Goal: Task Accomplishment & Management: Manage account settings

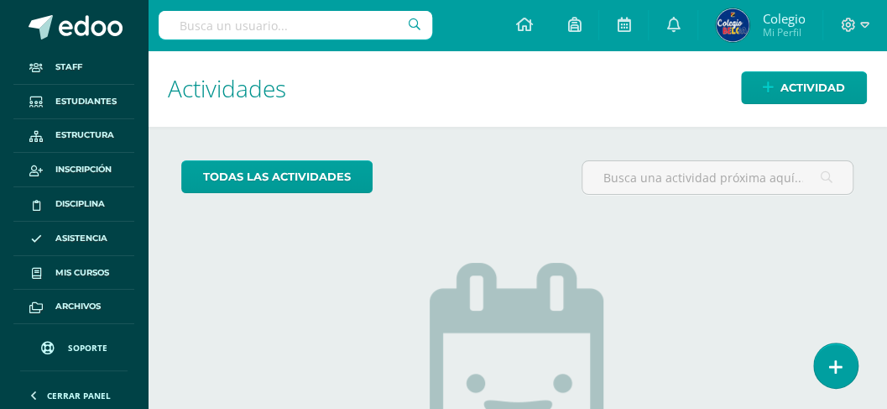
click at [292, 23] on input "text" at bounding box center [296, 25] width 274 height 29
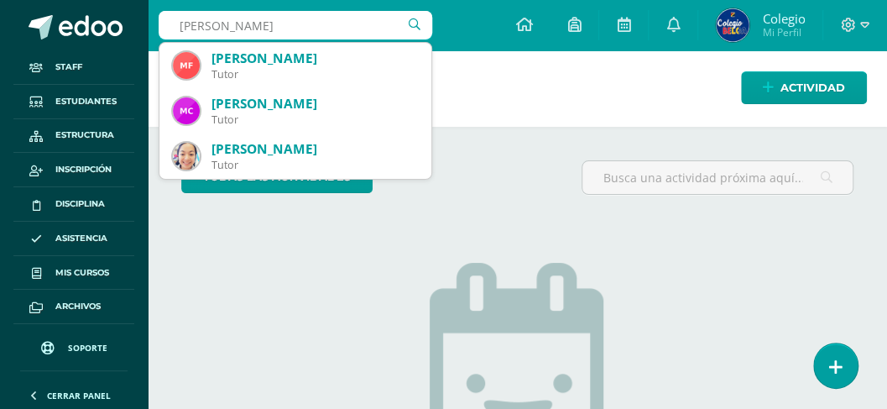
type input "Laura Roldán"
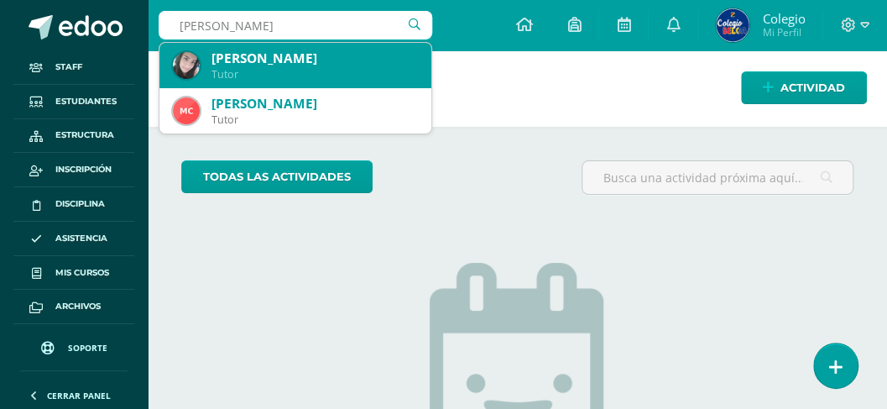
click at [285, 61] on div "[PERSON_NAME]" at bounding box center [315, 59] width 206 height 18
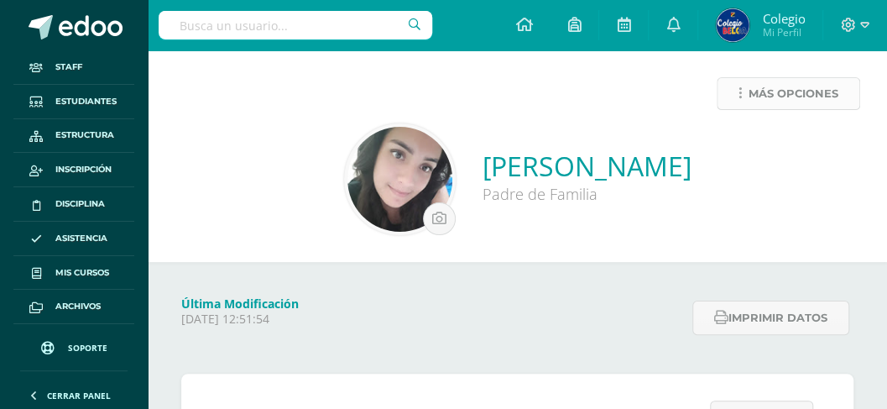
click at [796, 92] on span "Más opciones" at bounding box center [794, 93] width 90 height 31
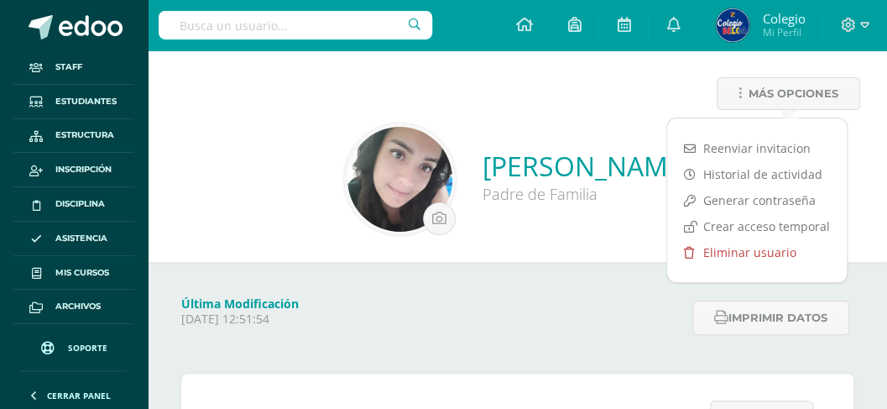
click at [727, 250] on link "Eliminar usuario" at bounding box center [757, 252] width 180 height 26
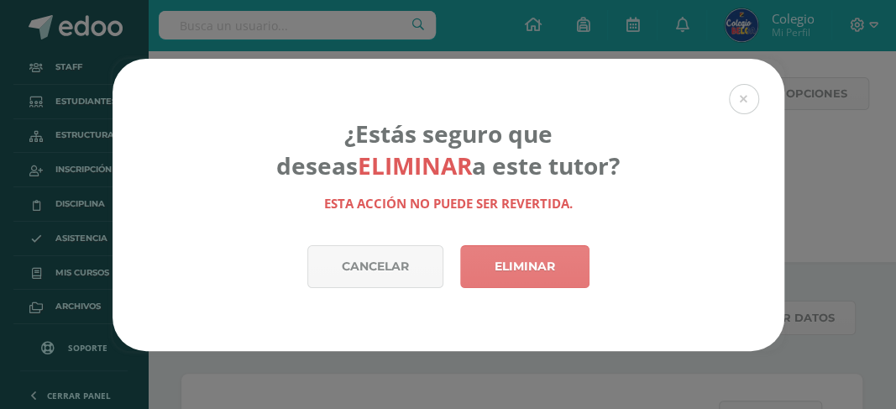
click at [541, 269] on link "Eliminar" at bounding box center [524, 266] width 129 height 43
